Goal: Navigation & Orientation: Find specific page/section

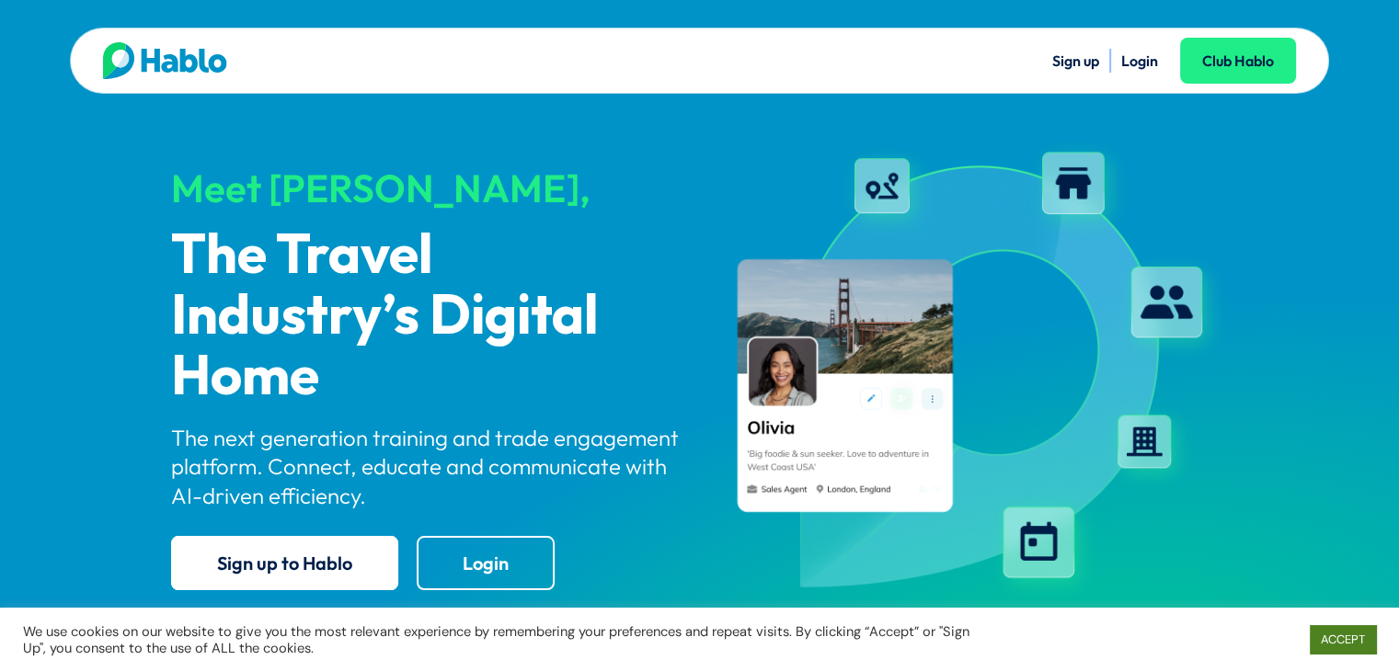
click at [1352, 636] on link "ACCEPT" at bounding box center [1342, 639] width 66 height 29
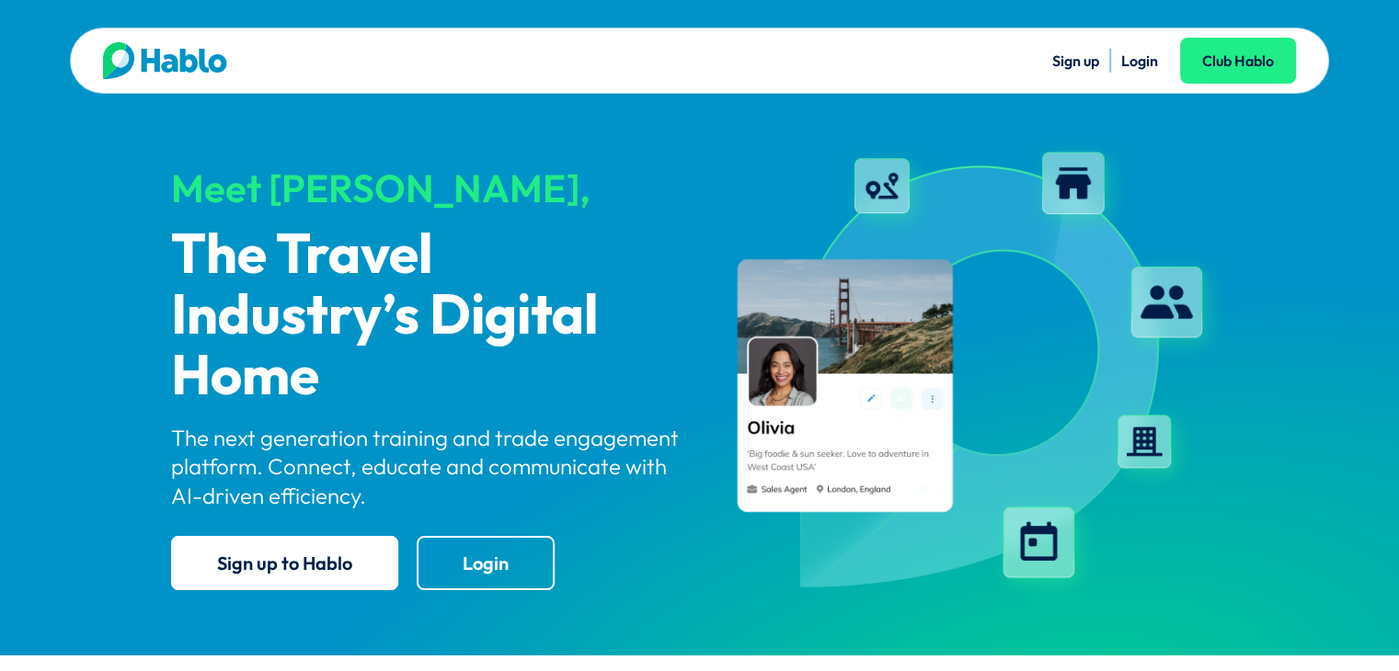
click at [1143, 52] on link "Login" at bounding box center [1139, 60] width 37 height 18
click at [463, 573] on link "Login" at bounding box center [486, 563] width 138 height 54
click at [1136, 56] on link "Login" at bounding box center [1139, 60] width 37 height 18
click at [1070, 59] on link "Sign up" at bounding box center [1075, 60] width 47 height 18
click at [1211, 61] on link "Club Hablo" at bounding box center [1238, 61] width 116 height 46
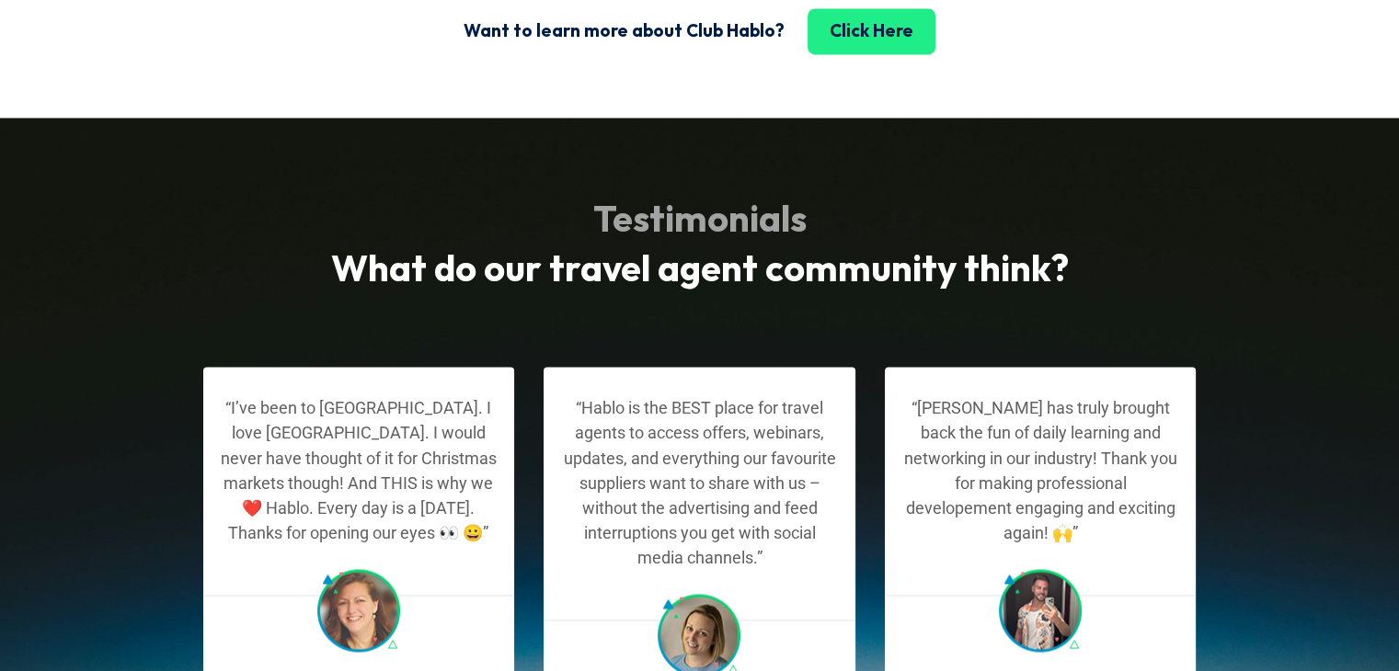
scroll to position [3007, 0]
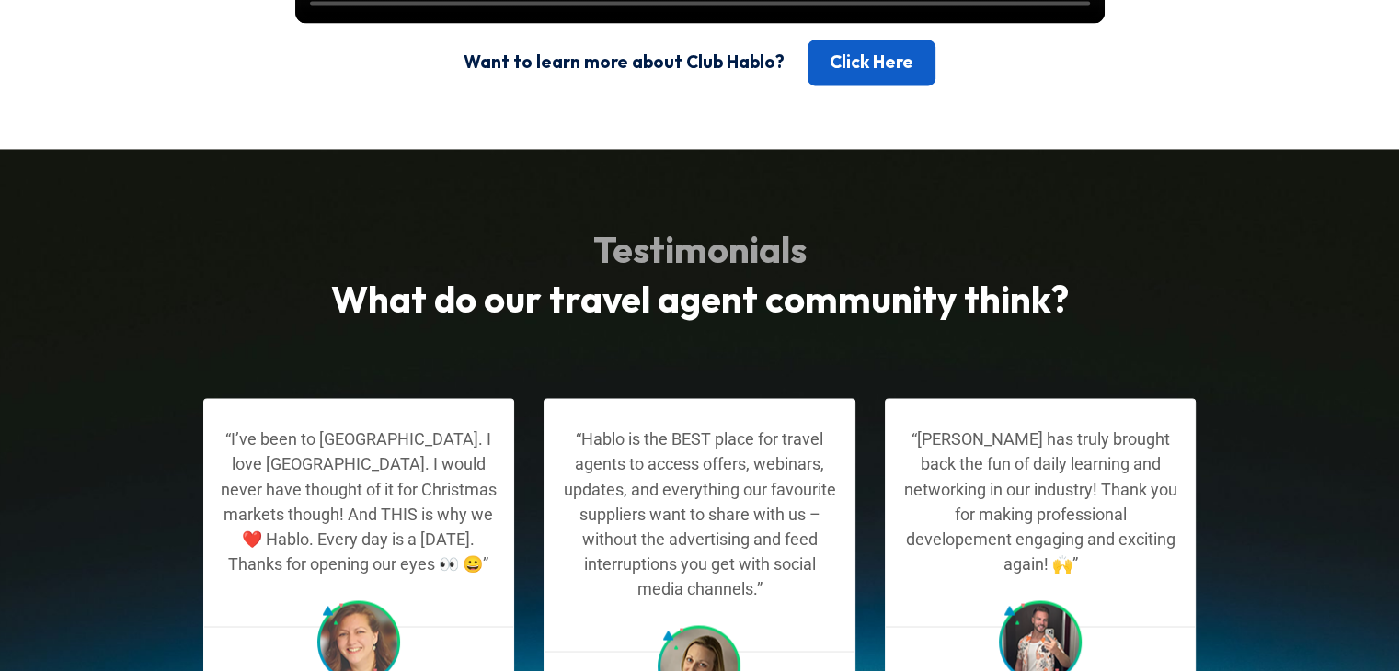
click at [861, 86] on link "Click Here" at bounding box center [871, 63] width 128 height 46
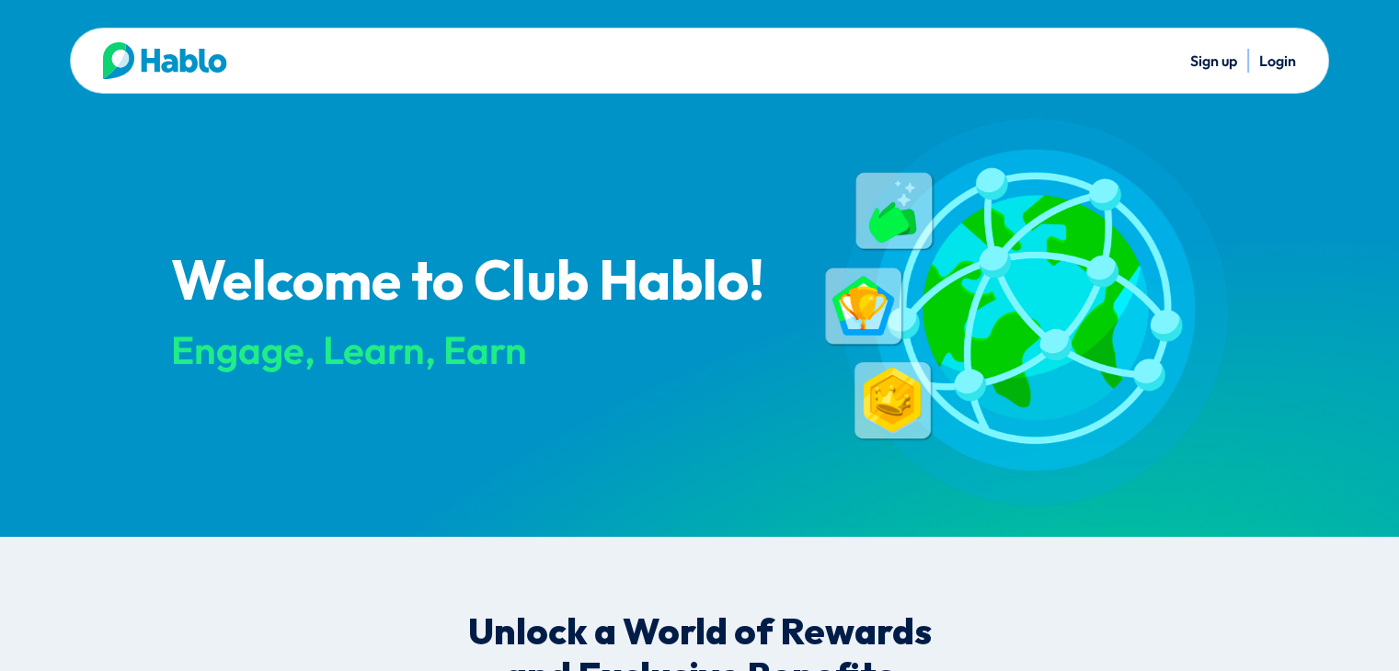
click at [1221, 59] on link "Sign up" at bounding box center [1213, 60] width 47 height 18
